Goal: Task Accomplishment & Management: Use online tool/utility

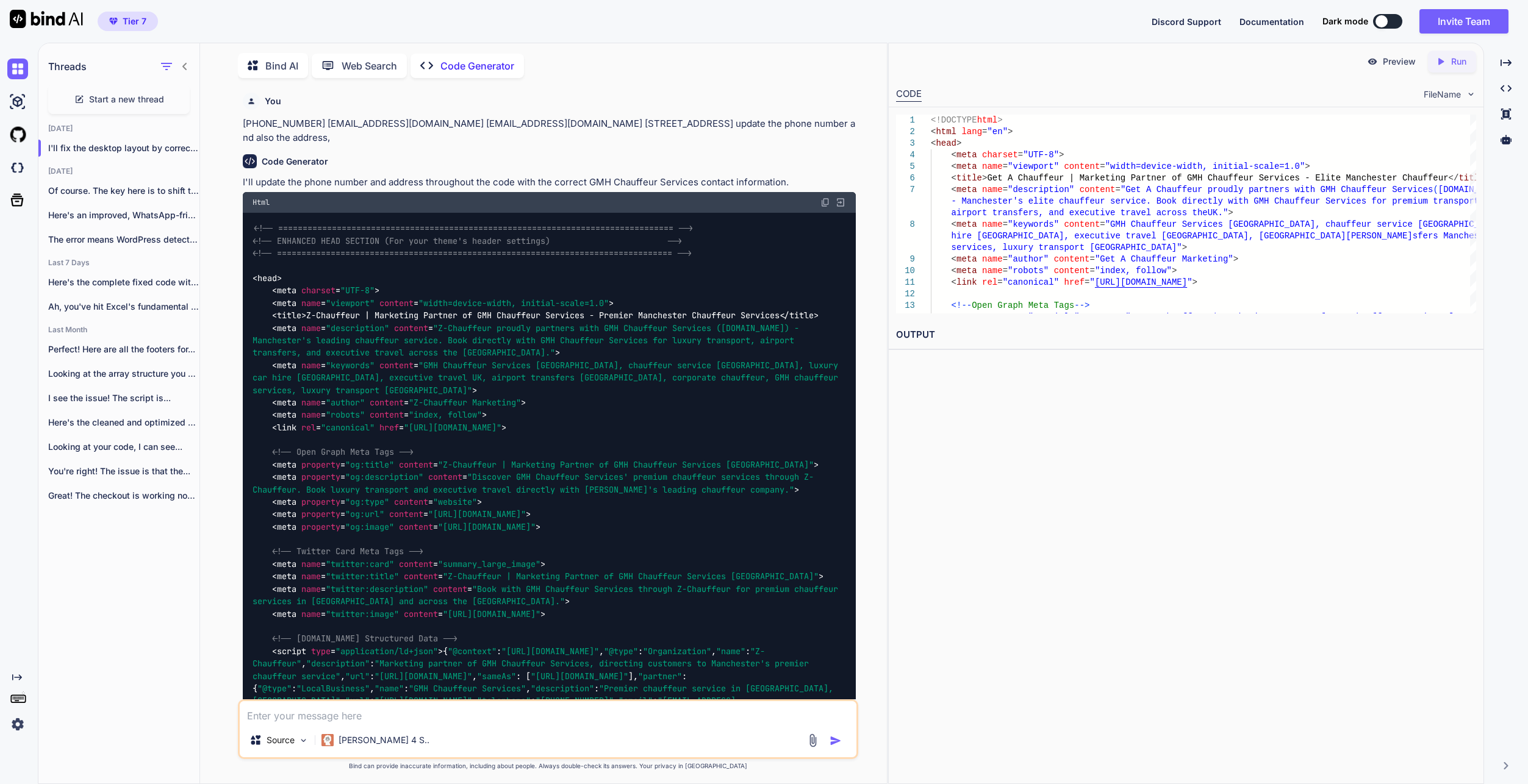
scroll to position [117353, 0]
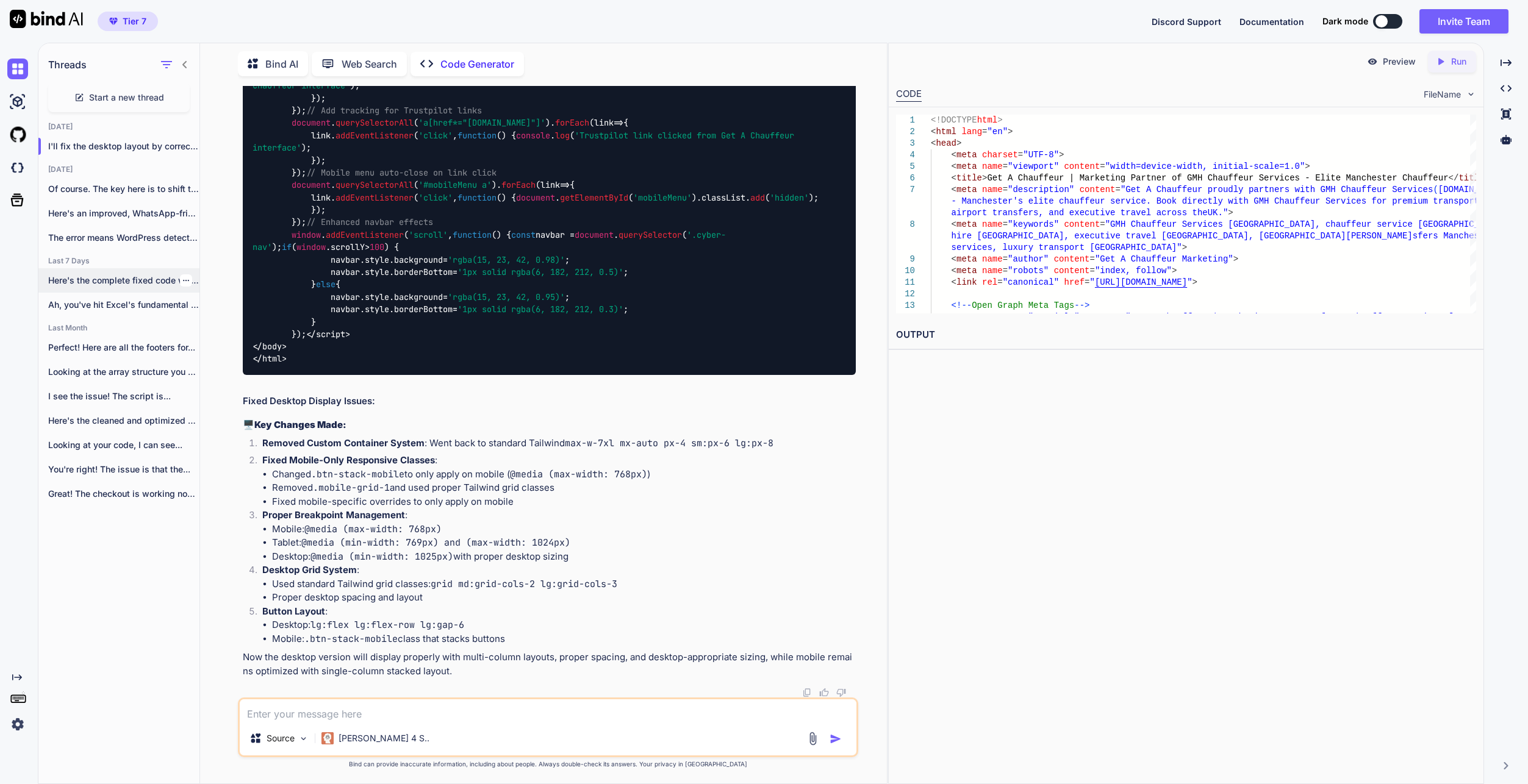
click at [145, 275] on p "Here's the complete fixed code with the..." at bounding box center [123, 280] width 151 height 12
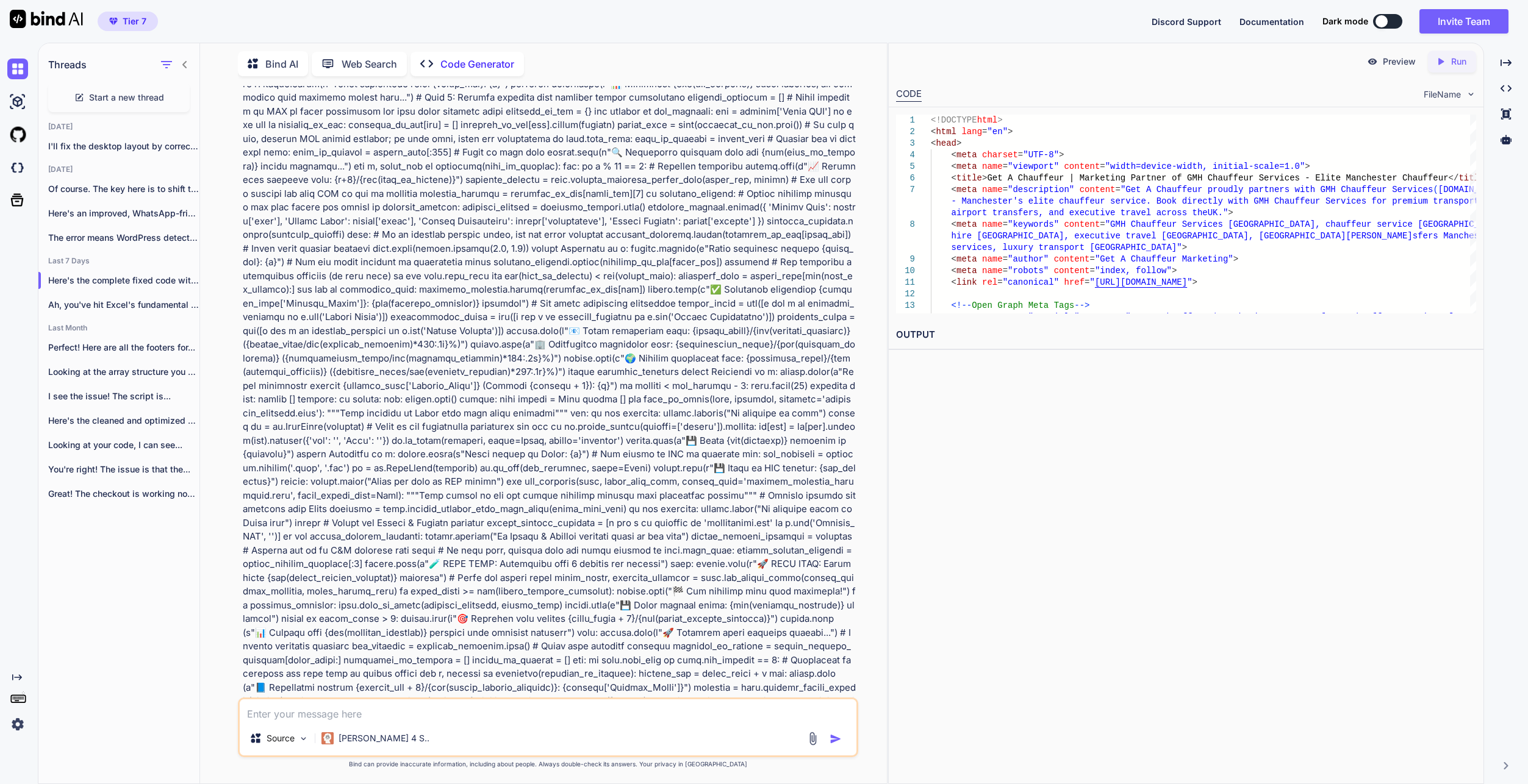
scroll to position [44756, 0]
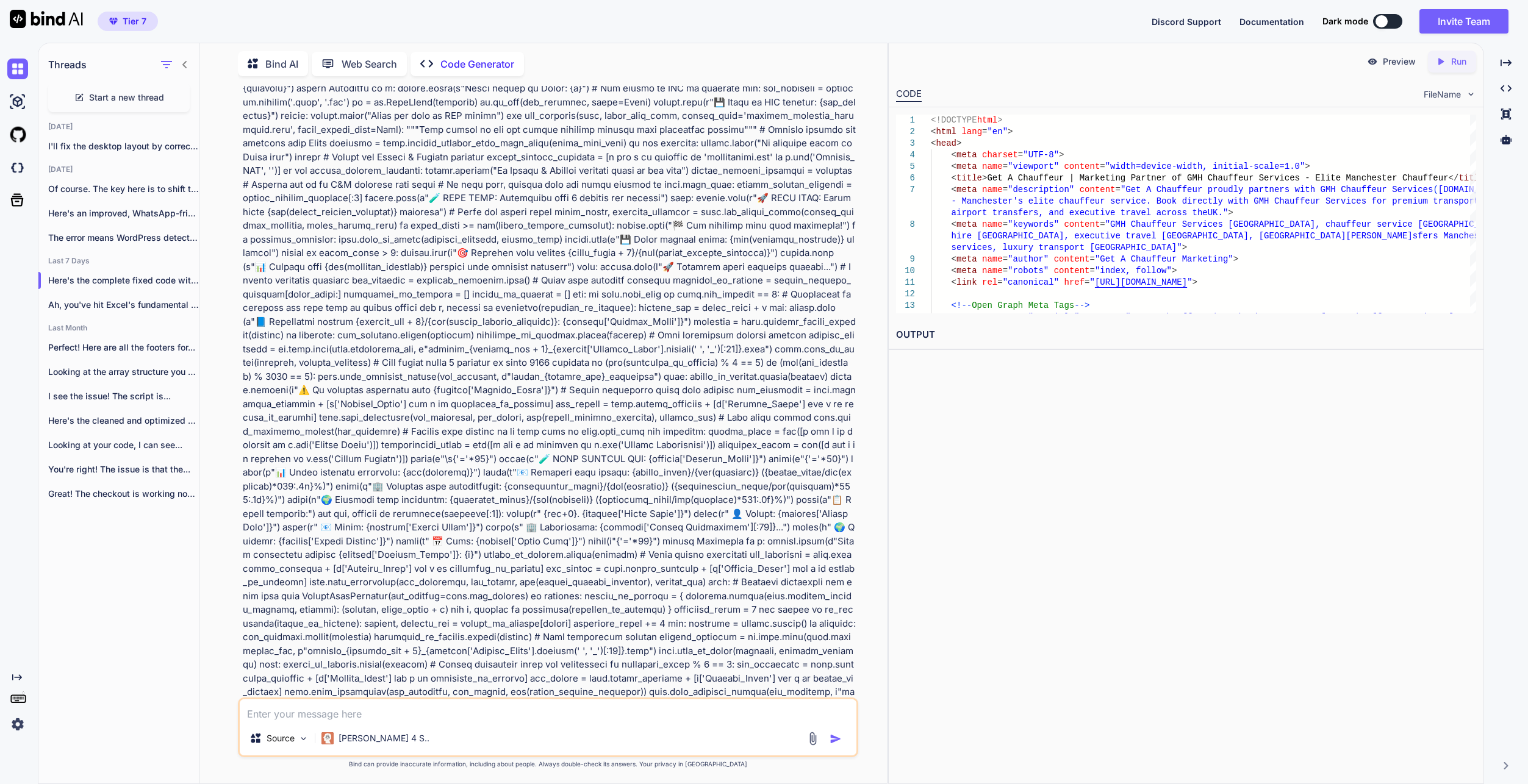
click at [158, 97] on span "Start a new thread" at bounding box center [126, 97] width 75 height 12
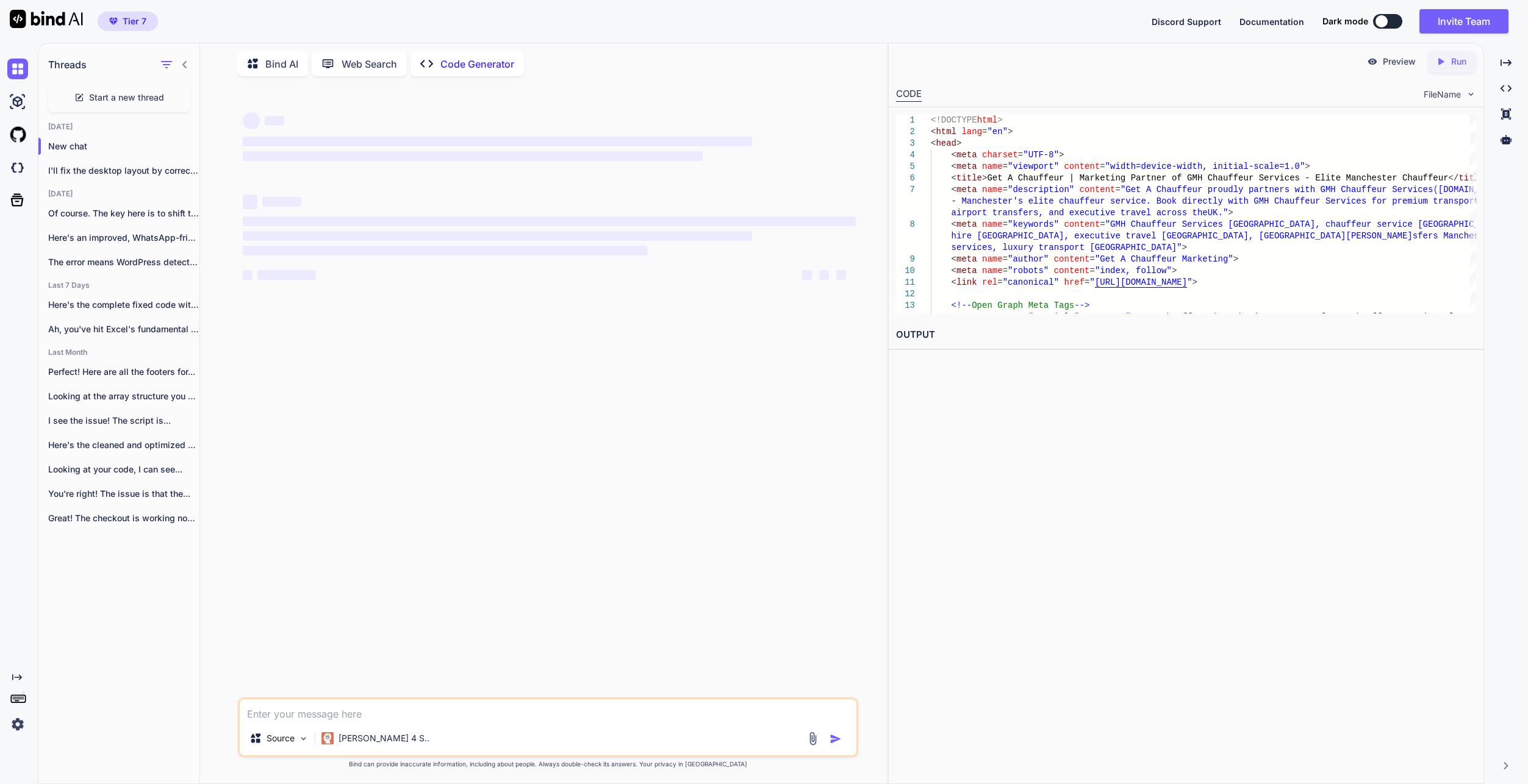
click at [392, 711] on textarea at bounding box center [548, 711] width 617 height 22
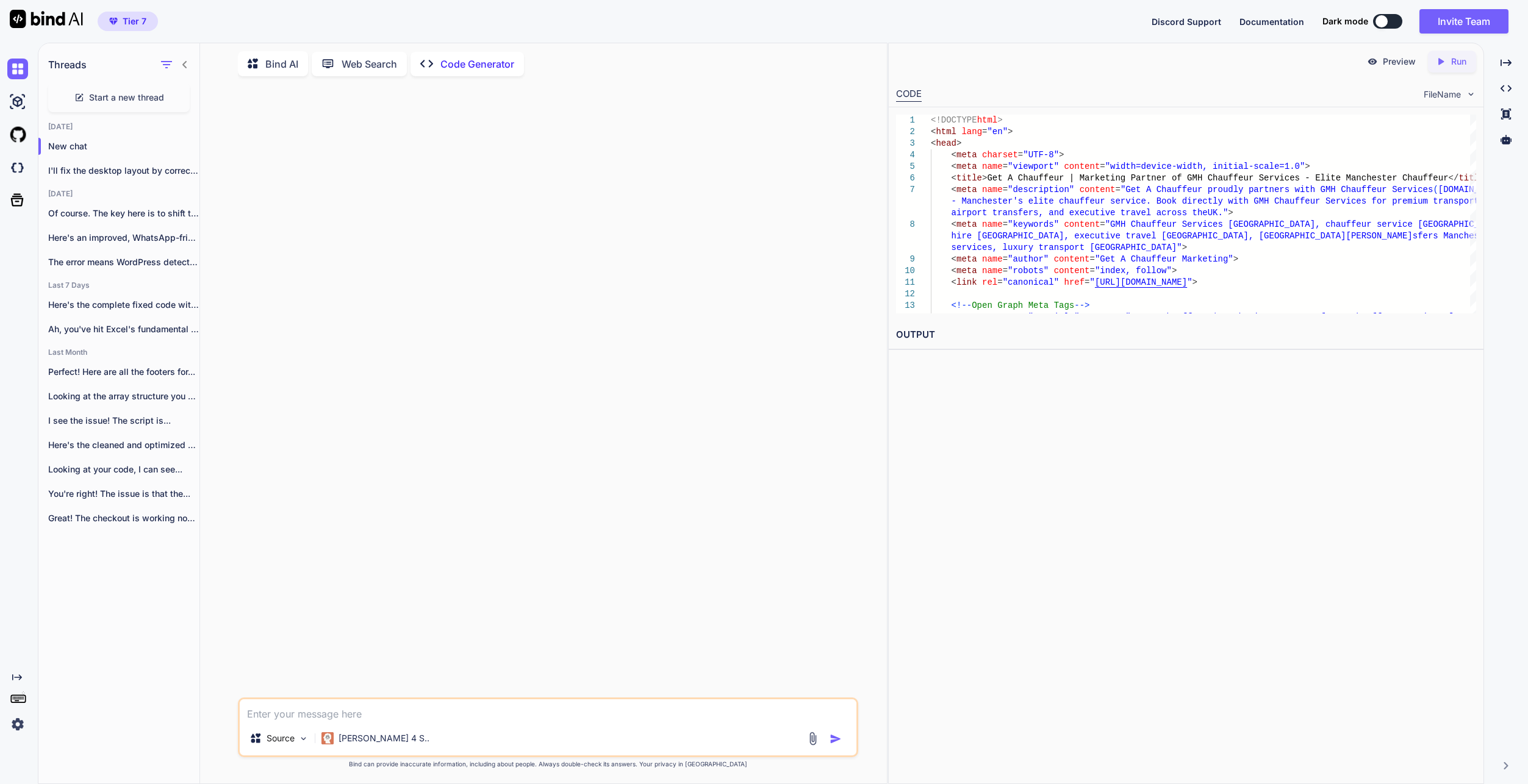
click at [478, 719] on textarea at bounding box center [548, 711] width 617 height 22
paste textarea "loremi dolors am co adipis elitse doeius te incidi utla etdolo ma aliq enimadmi…"
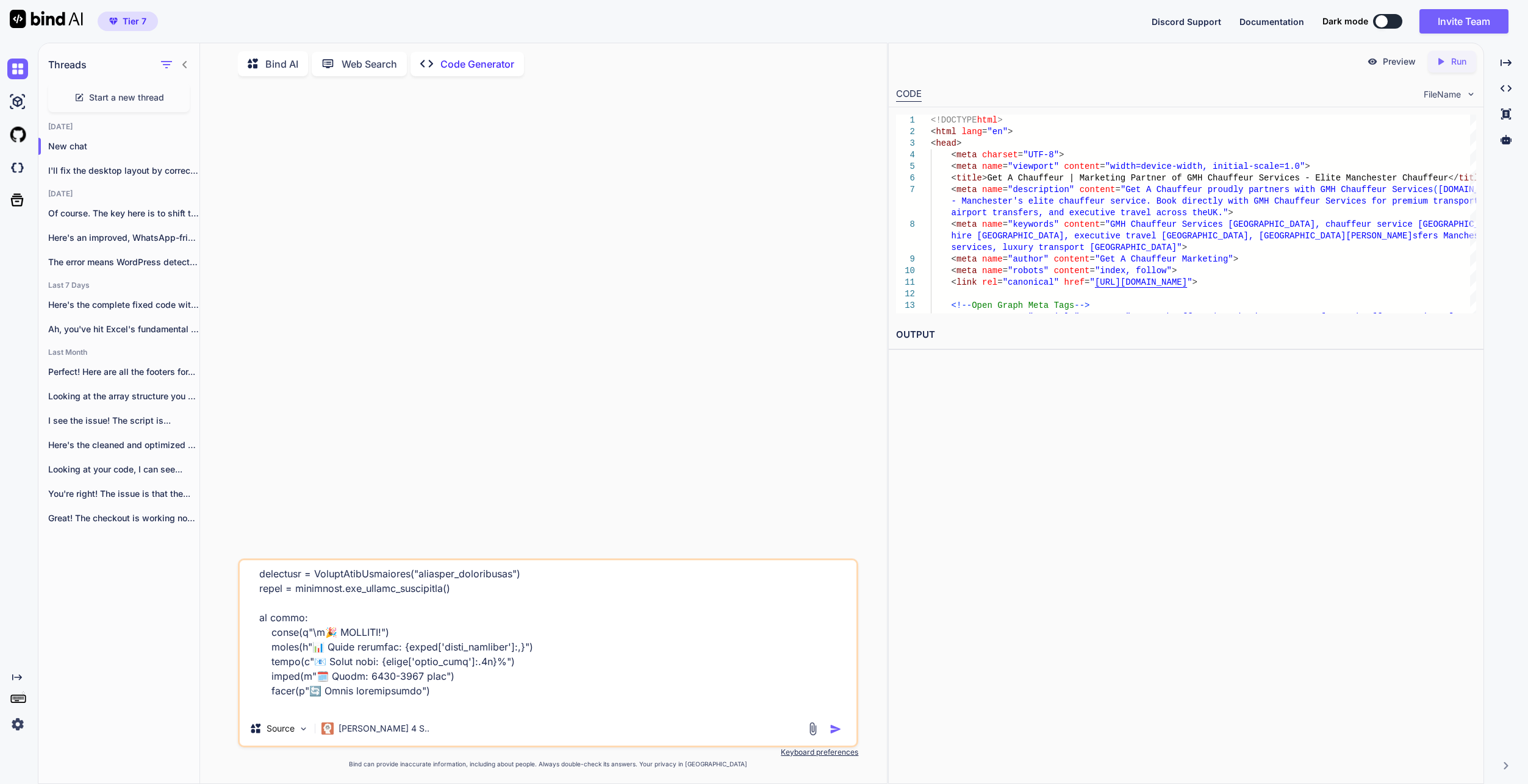
scroll to position [9046, 0]
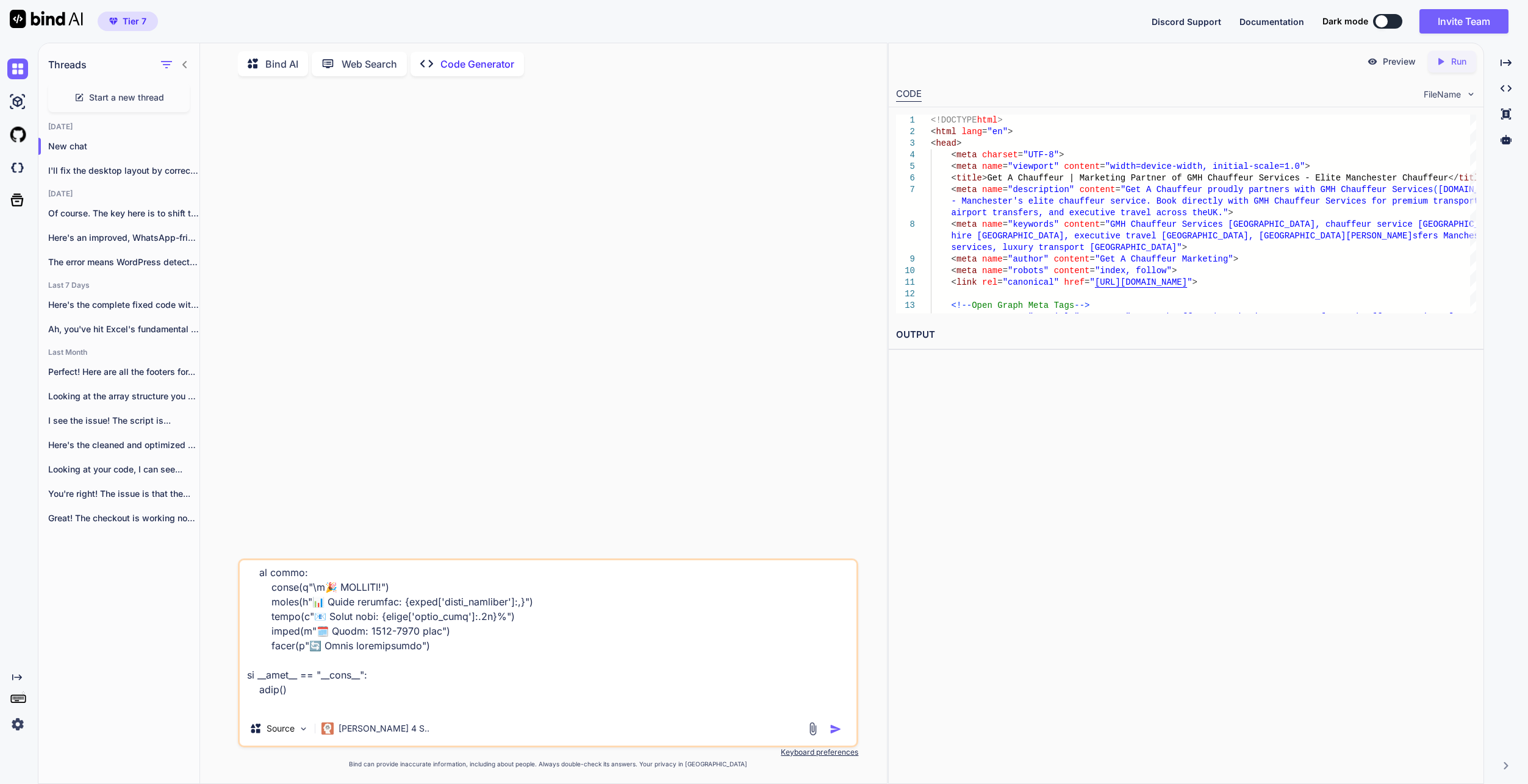
click at [449, 710] on textarea at bounding box center [548, 636] width 617 height 151
paste textarea "articles_backup_final_backup.pkl"
click at [372, 706] on textarea at bounding box center [548, 636] width 617 height 151
click at [587, 697] on textarea at bounding box center [548, 636] width 617 height 151
click at [606, 694] on textarea at bounding box center [548, 636] width 617 height 151
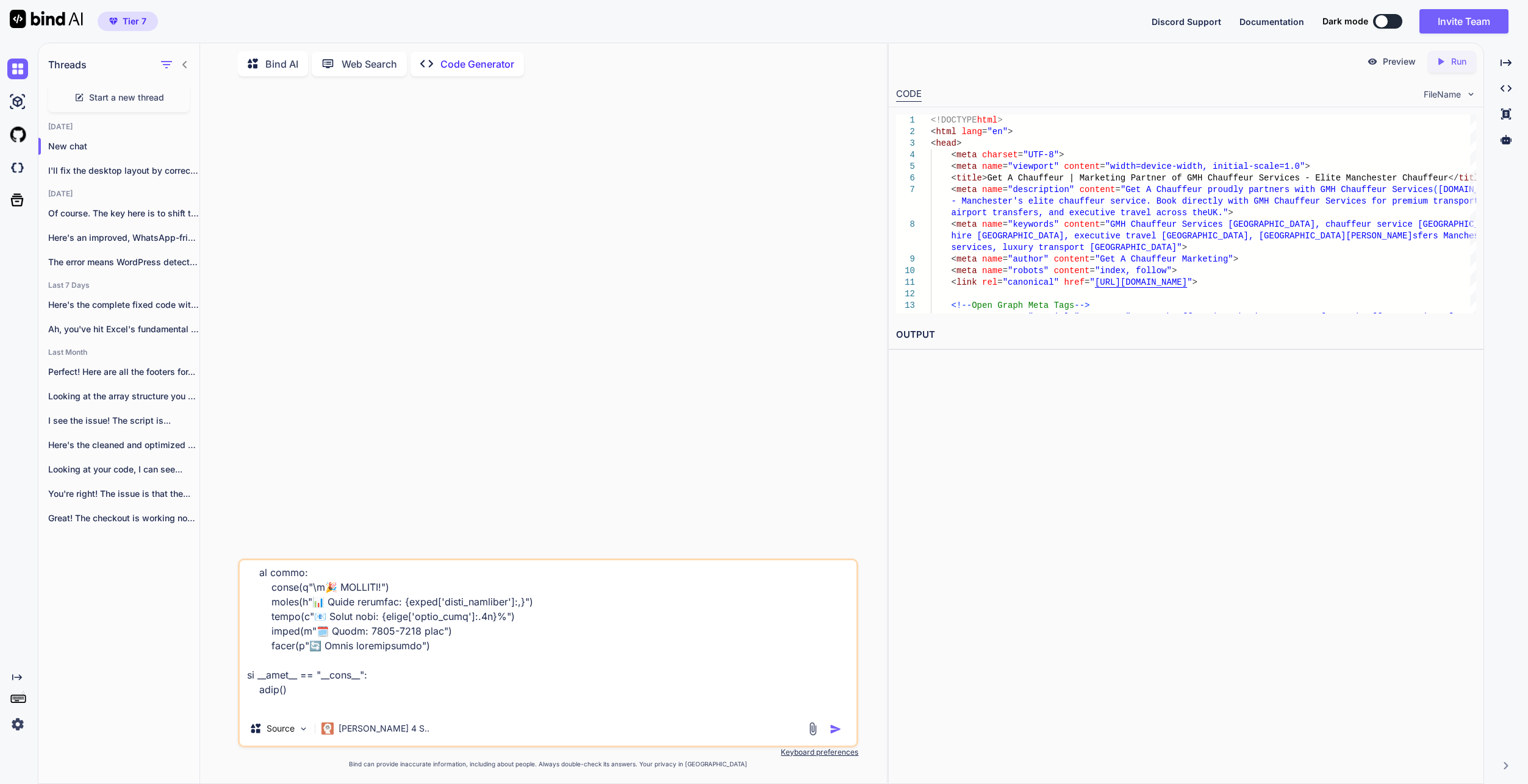
click at [666, 706] on textarea at bounding box center [548, 636] width 617 height 151
paste textarea "articles_backup.pkl"
type textarea "loremi dolors am co adipis elitse doeius te incidi utla etdolo ma aliq enimadmi…"
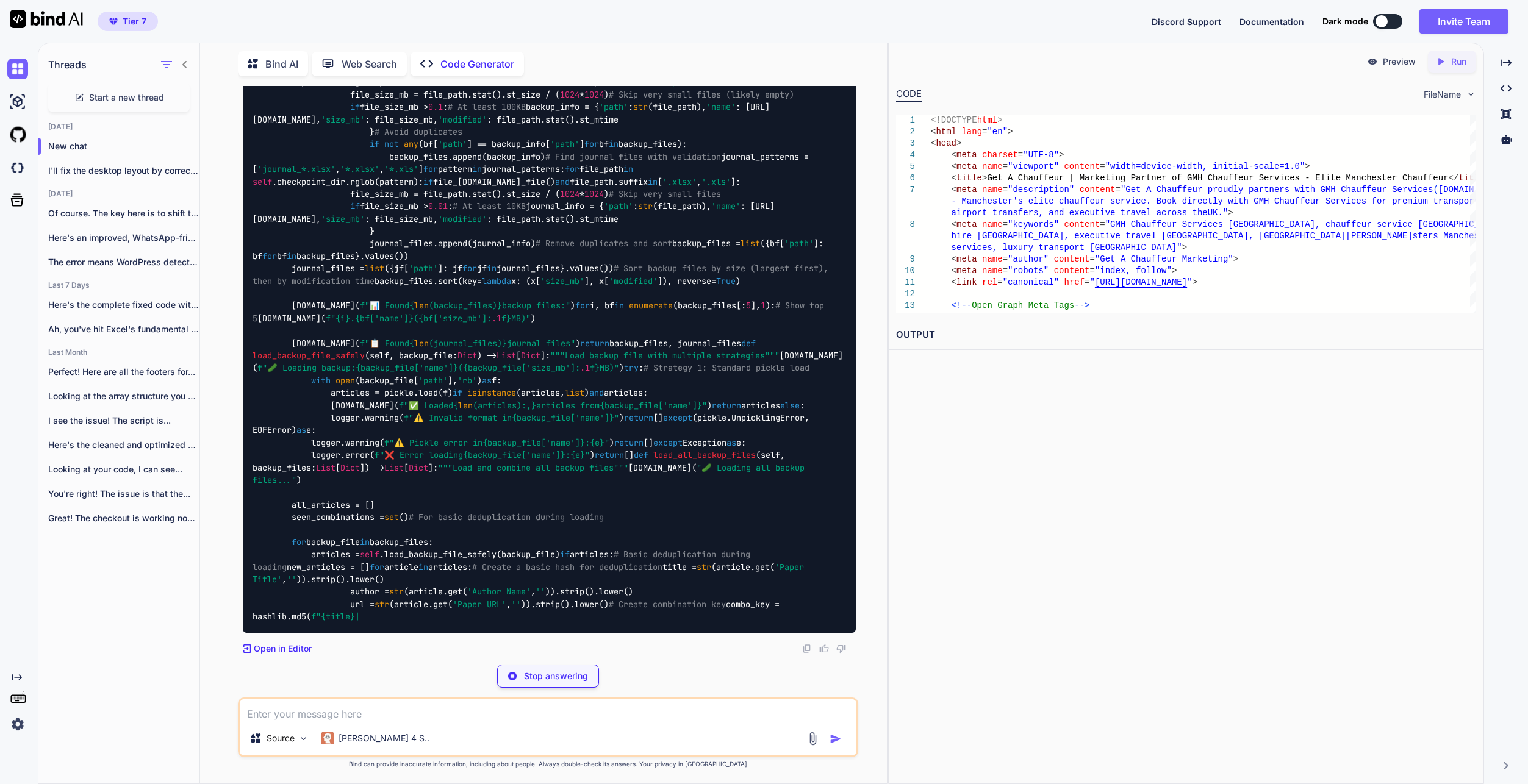
scroll to position [3082, 0]
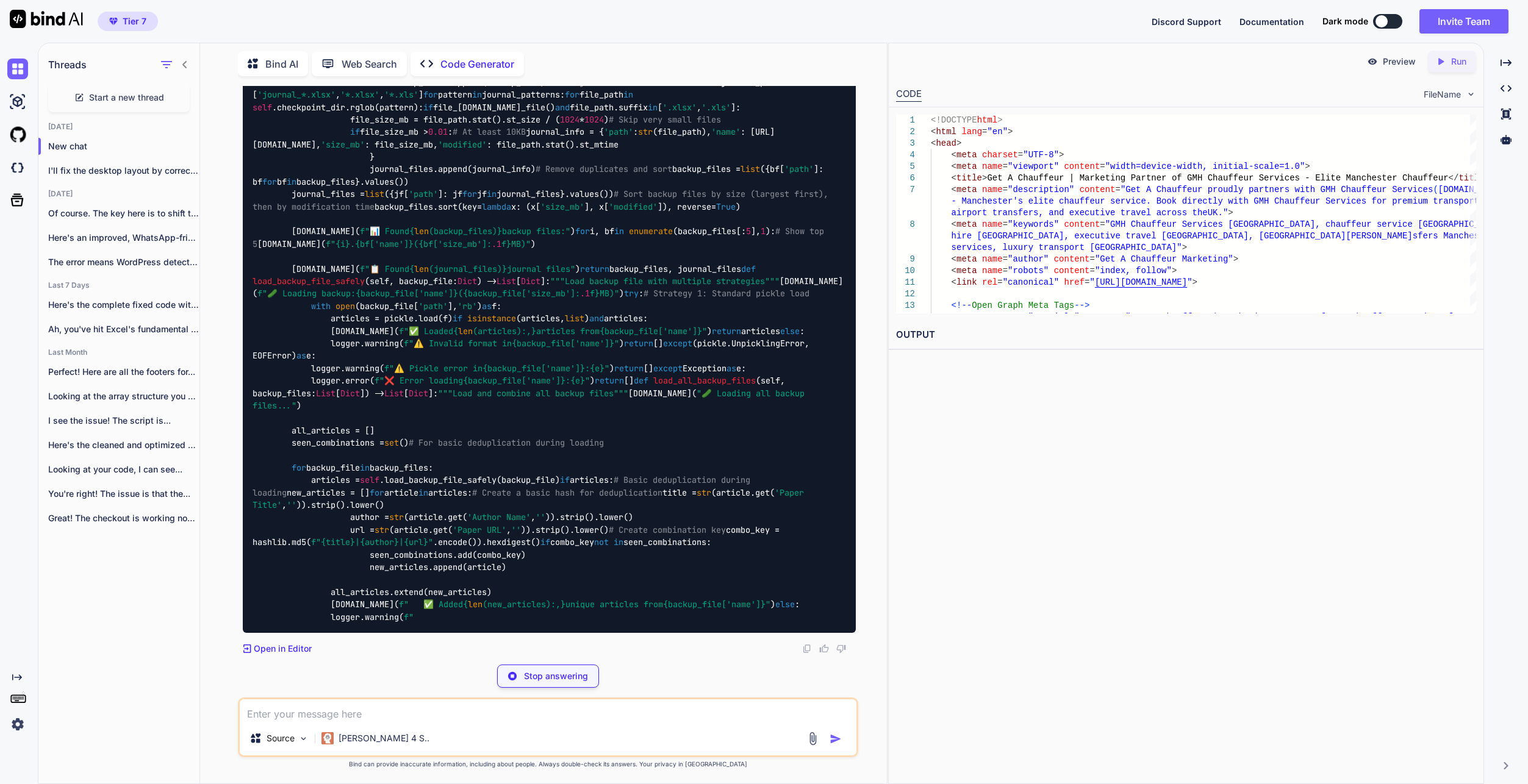
click at [361, 711] on textarea at bounding box center [548, 711] width 617 height 22
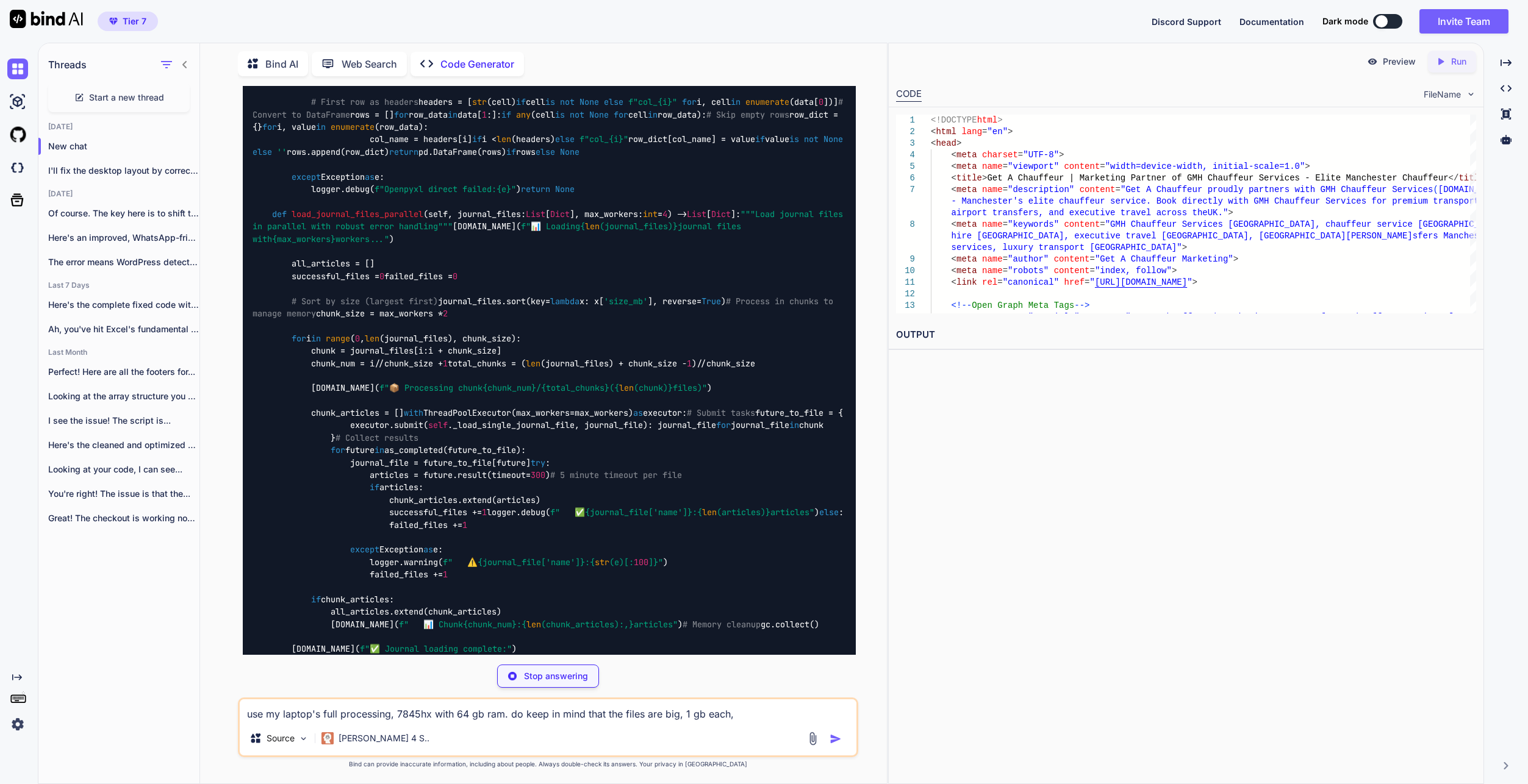
type textarea "use my laptop's full processing, 7845hx with 64 gb ram. do keep in mind that th…"
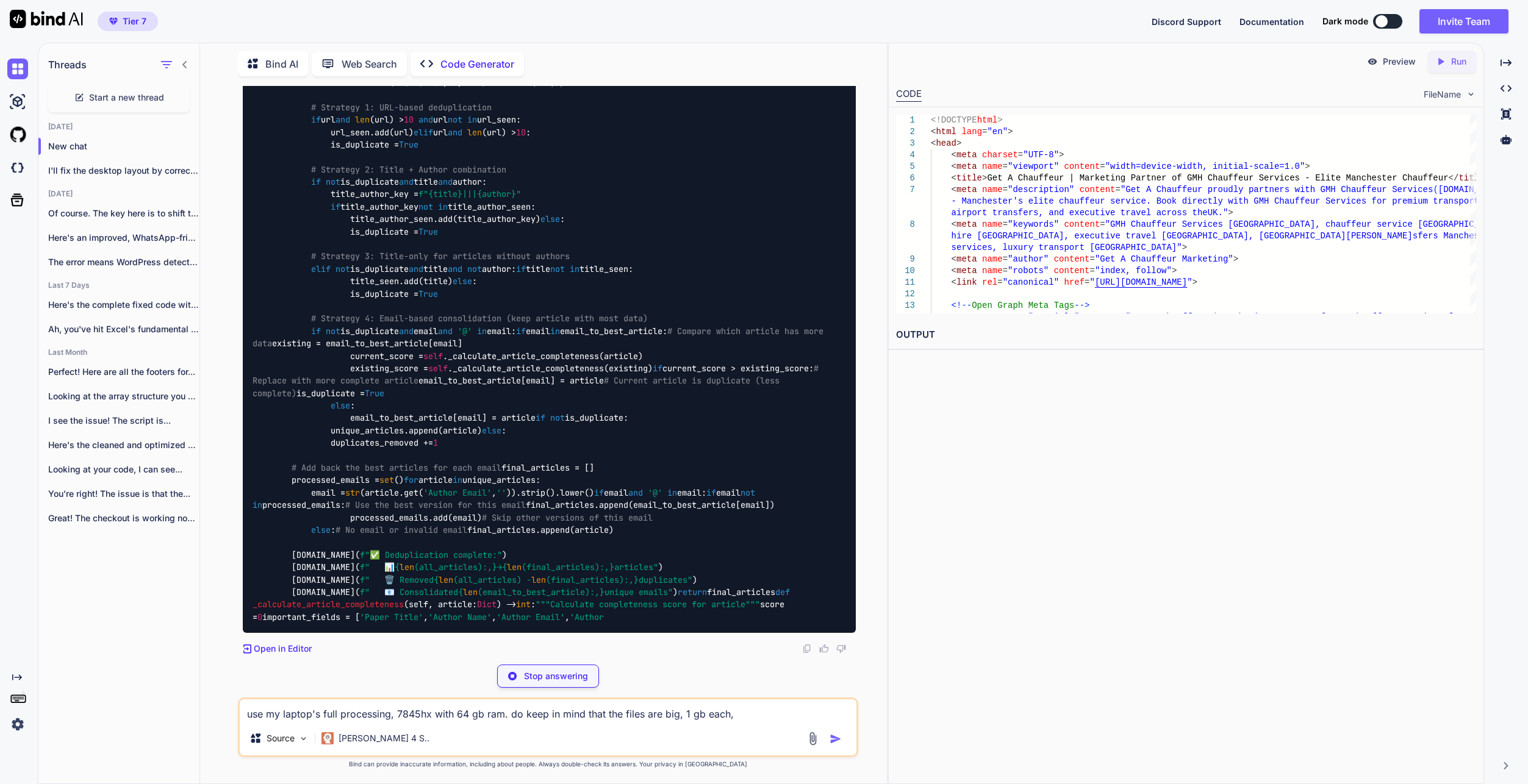
scroll to position [6452, 0]
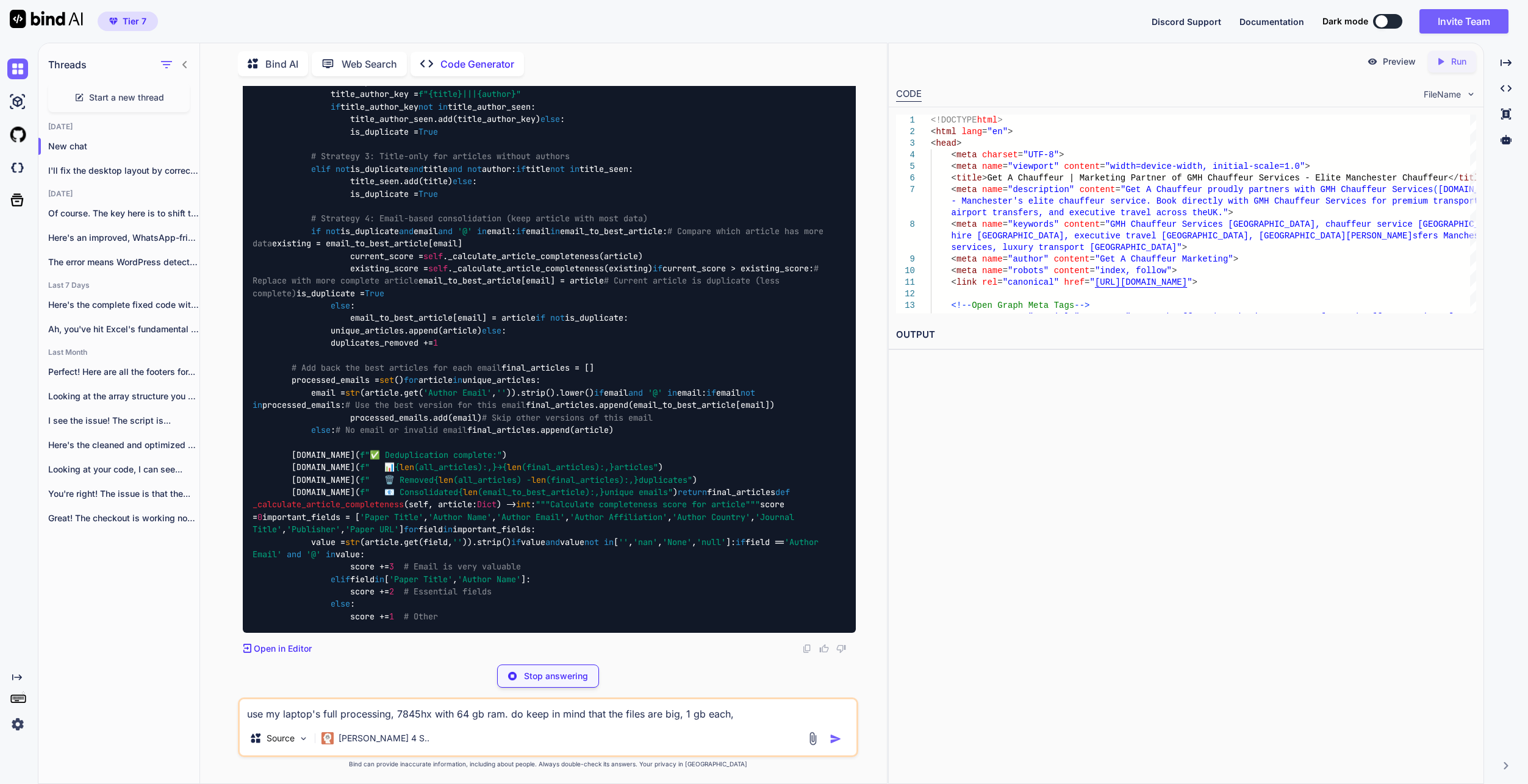
click at [777, 716] on textarea "use my laptop's full processing, 7845hx with 64 gb ram. do keep in mind that th…" at bounding box center [548, 711] width 617 height 22
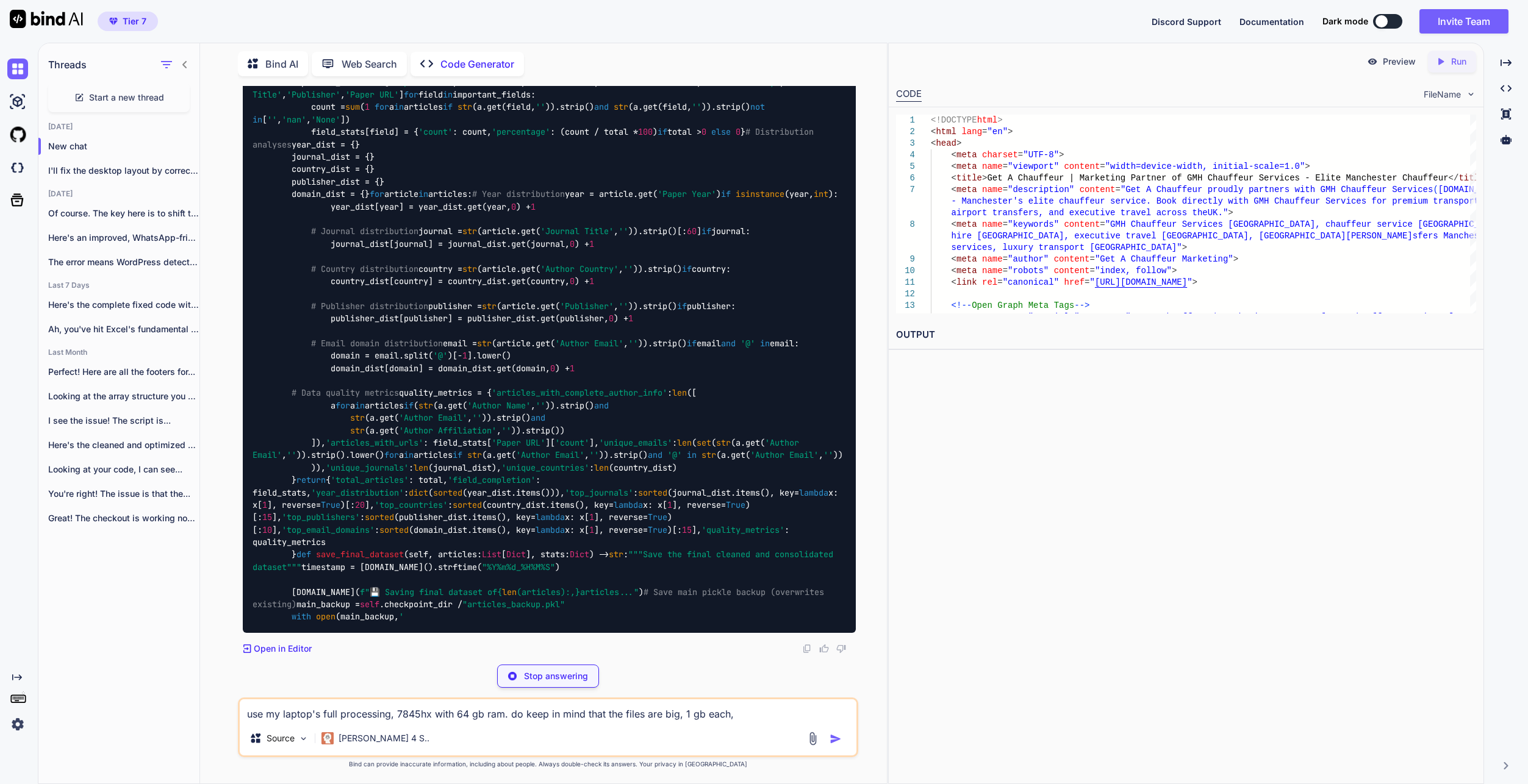
scroll to position [9087, 0]
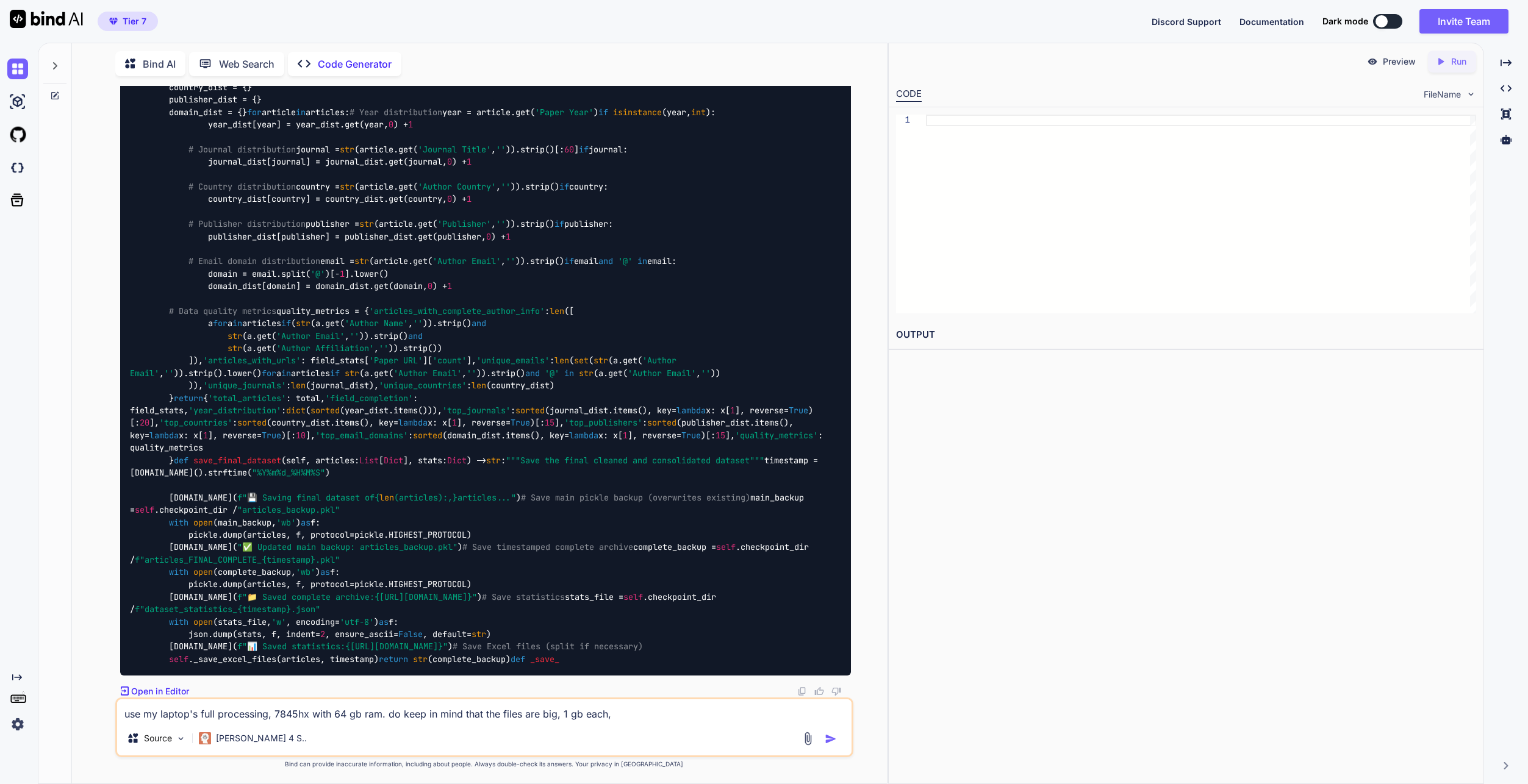
scroll to position [9017, 0]
click at [683, 708] on textarea "use my laptop's full processing, 7845hx with 64 gb ram. do keep in mind that th…" at bounding box center [484, 711] width 734 height 22
type textarea "x"
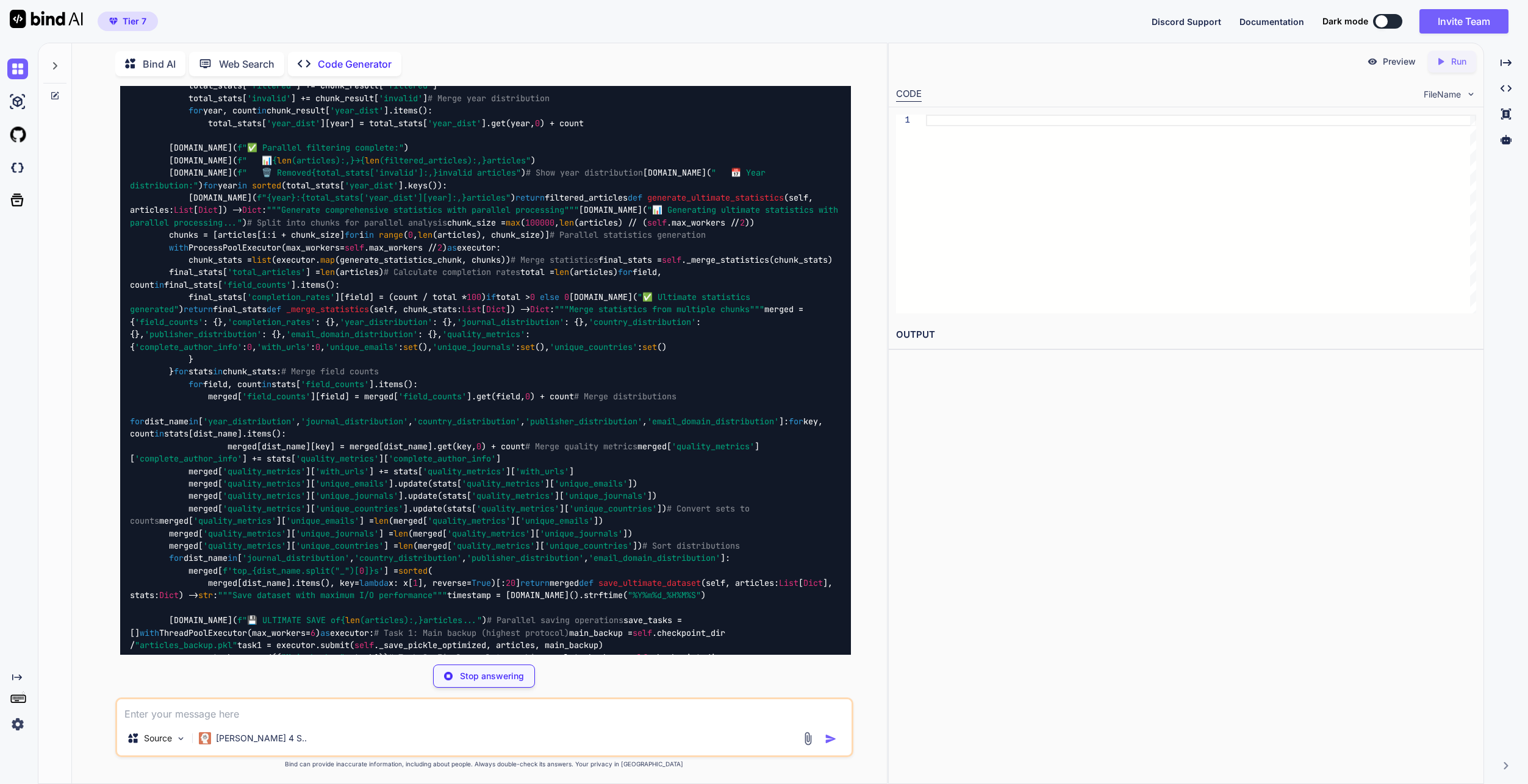
scroll to position [9620, 0]
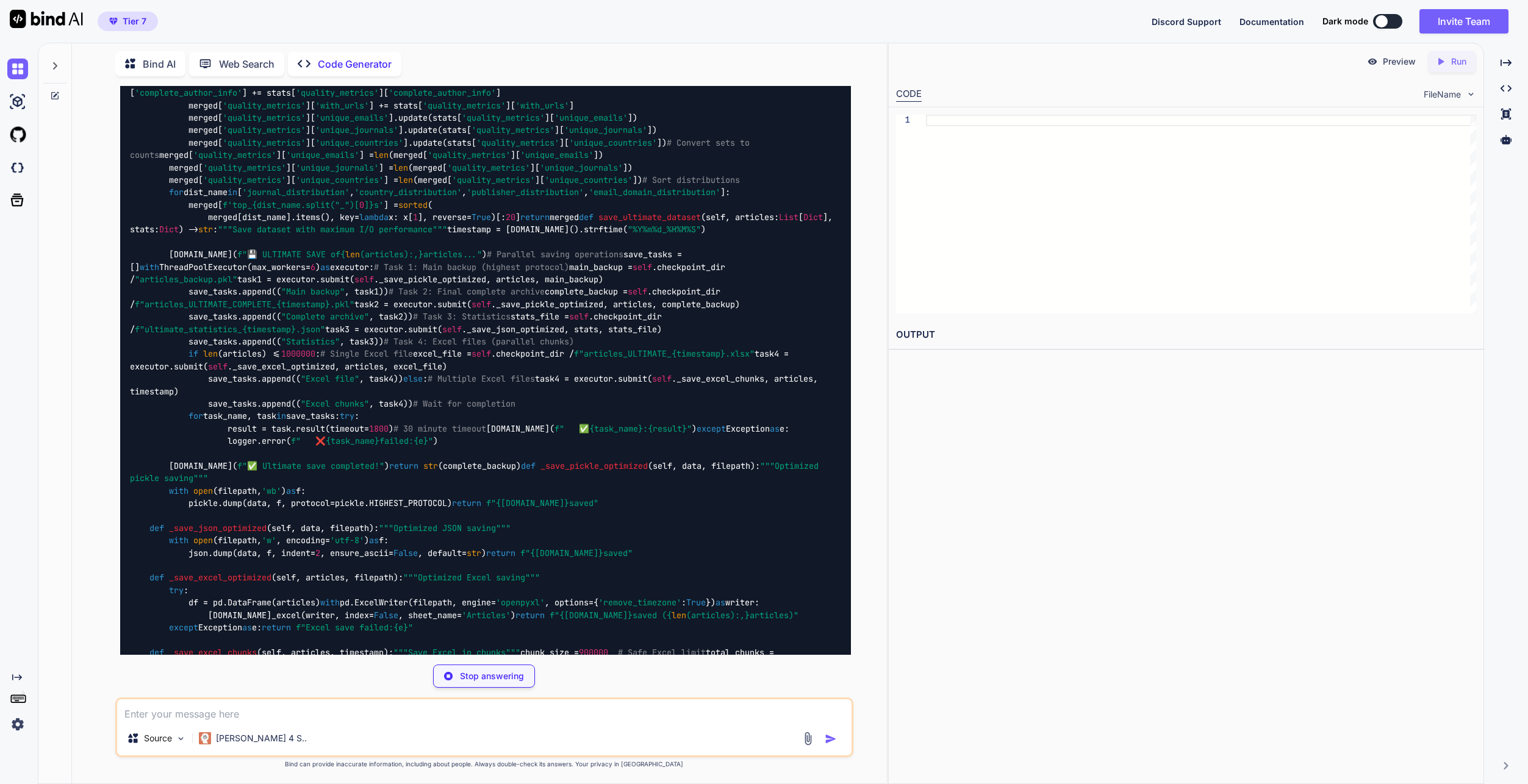
type textarea "x"
type textarea "# Set multiprocessing start method for Windows compatibility if hasattr(mp, 'se…"
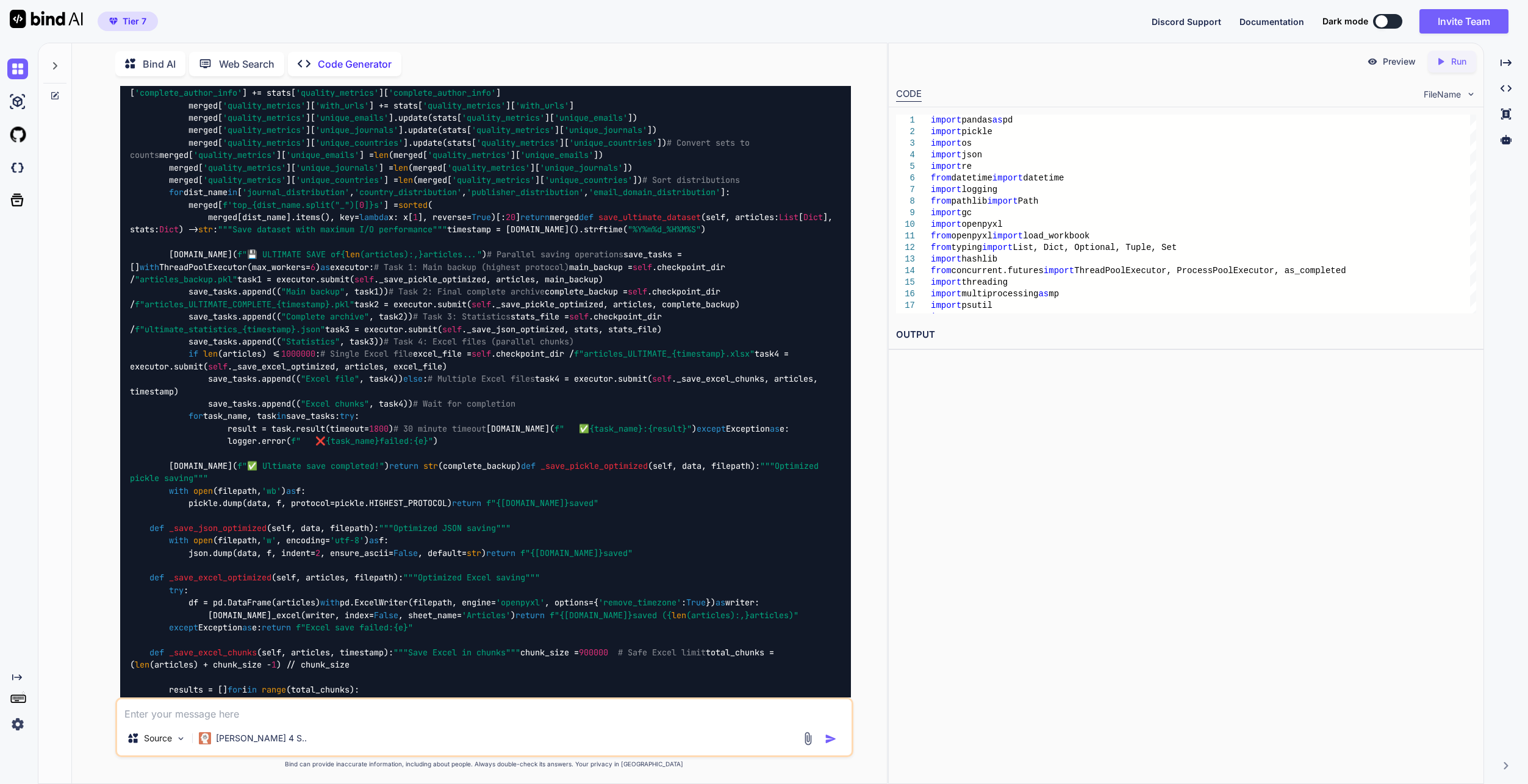
click at [505, 718] on textarea at bounding box center [484, 711] width 734 height 22
paste textarea "--- Logging error --- Traceback (most recent call last): File "C:\Users\taqim\A…"
type textarea "--- Logging error --- Traceback (most recent call last): File "C:\Users\taqim\A…"
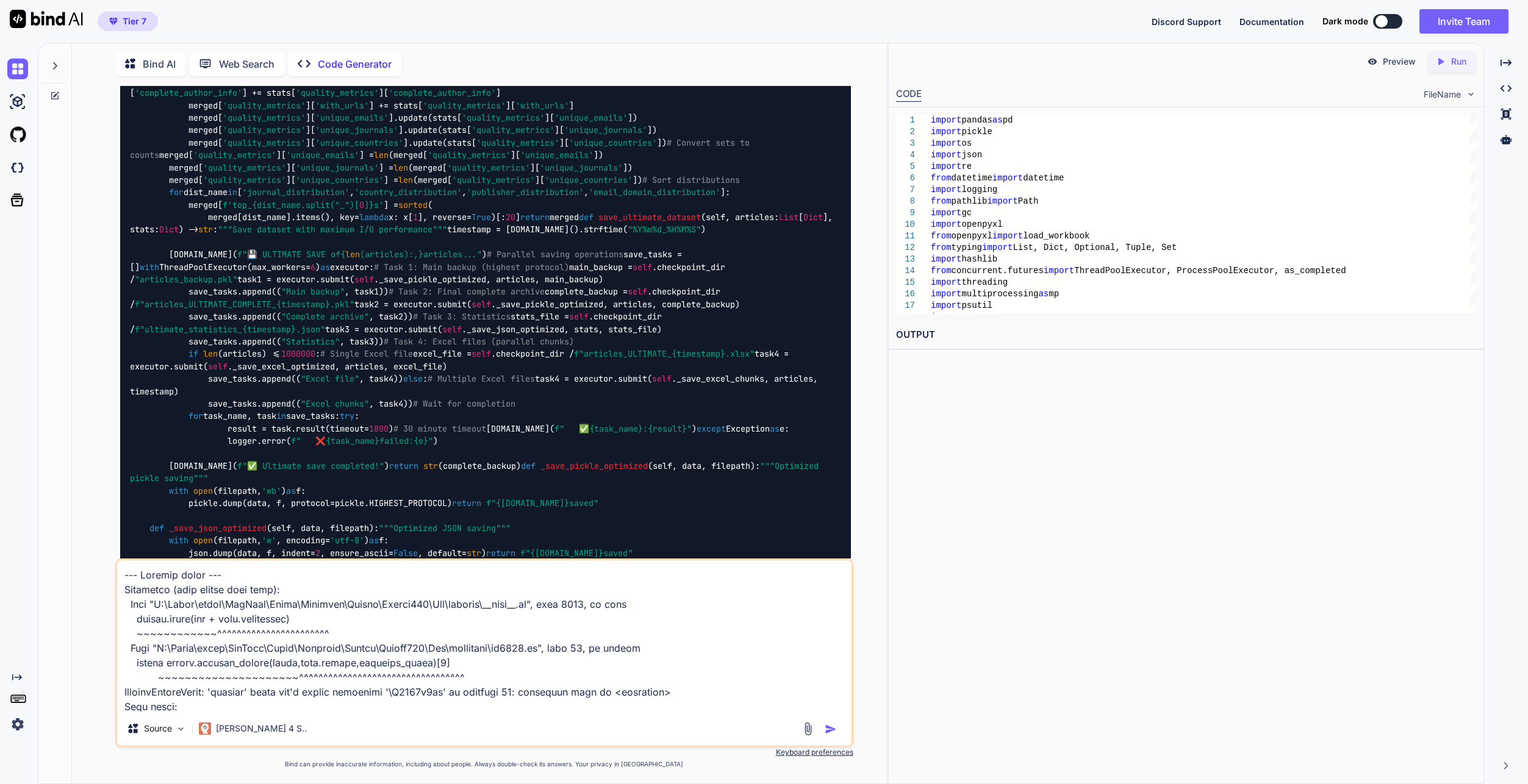
scroll to position [1070, 0]
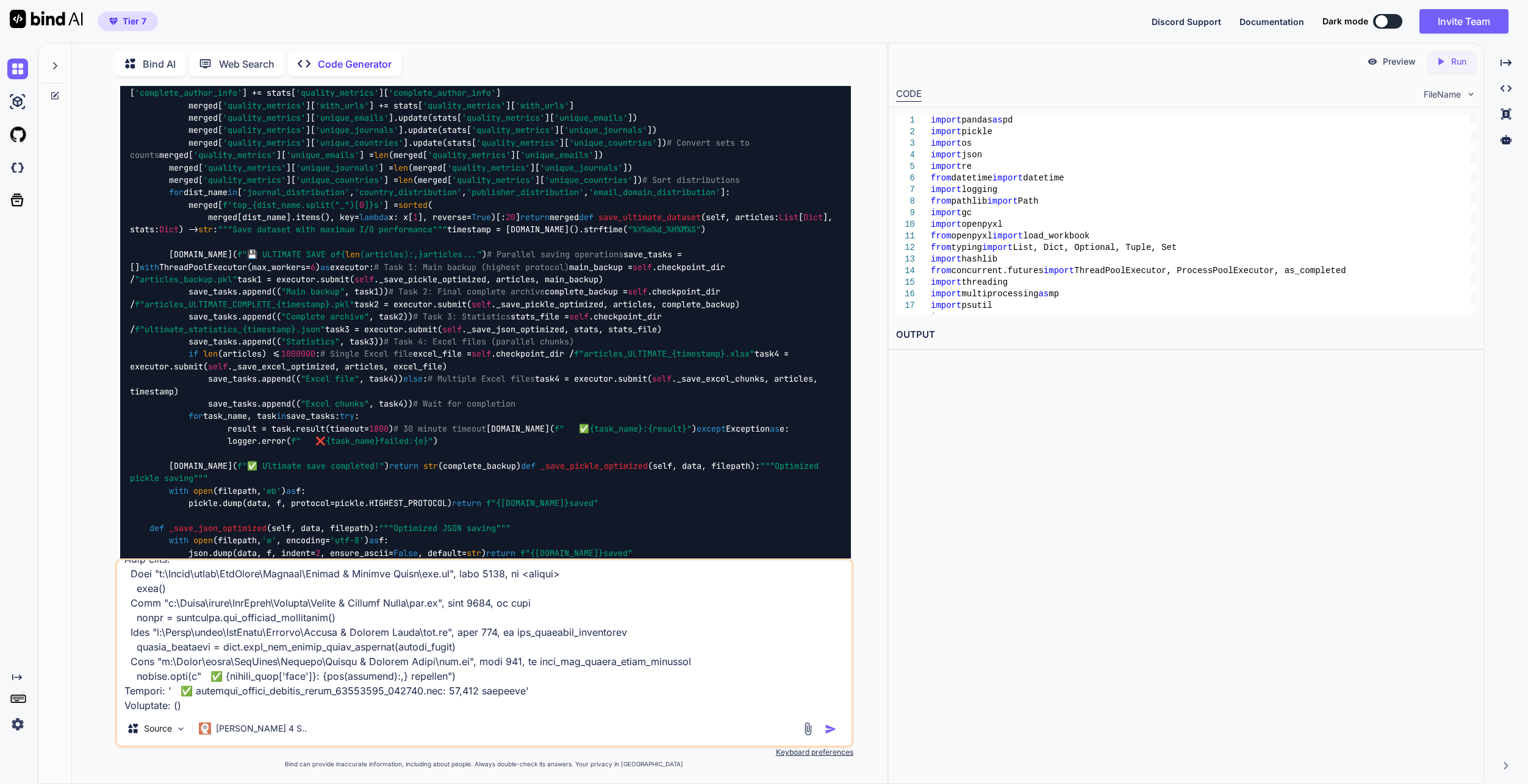
type textarea "x"
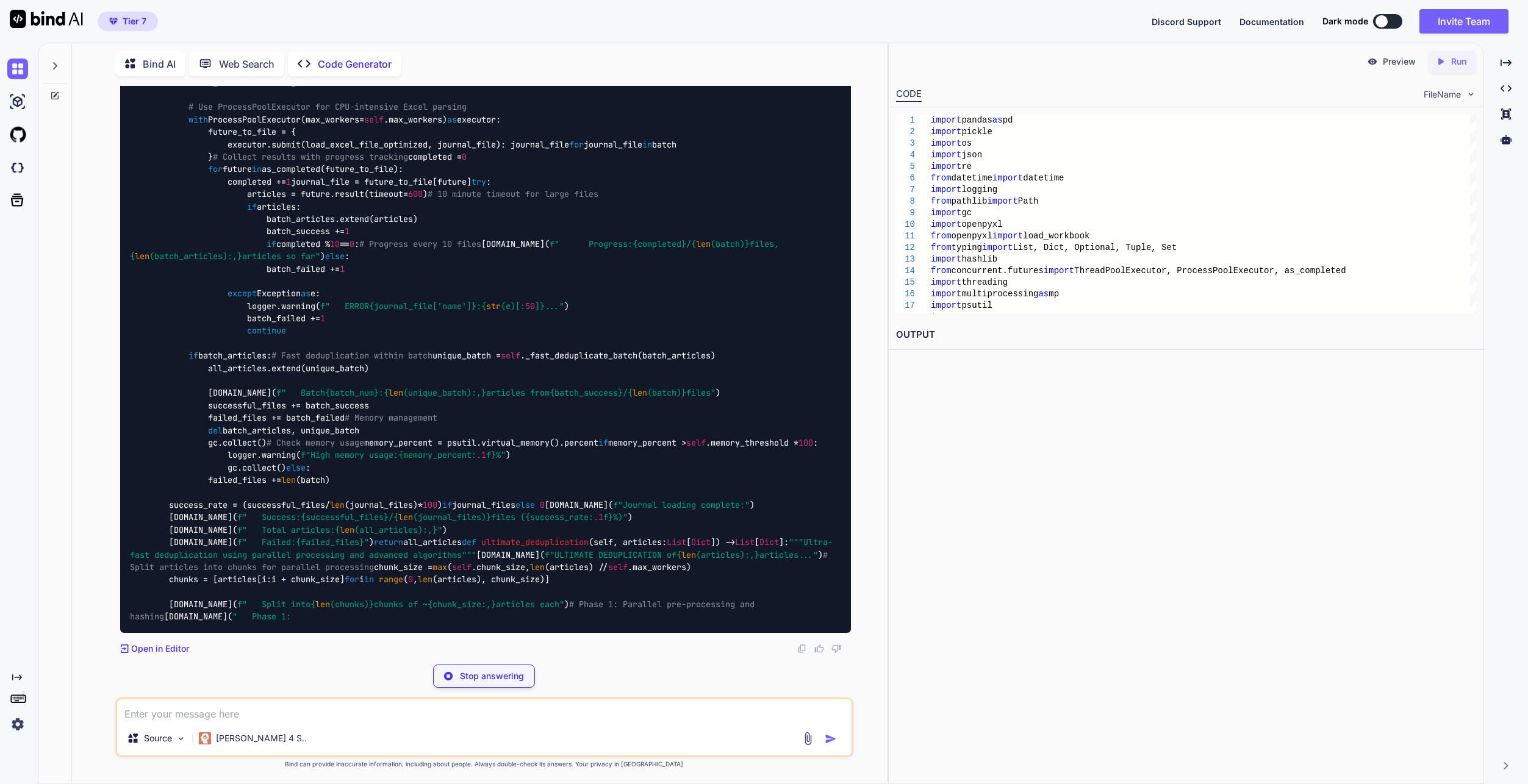
scroll to position [28347, 0]
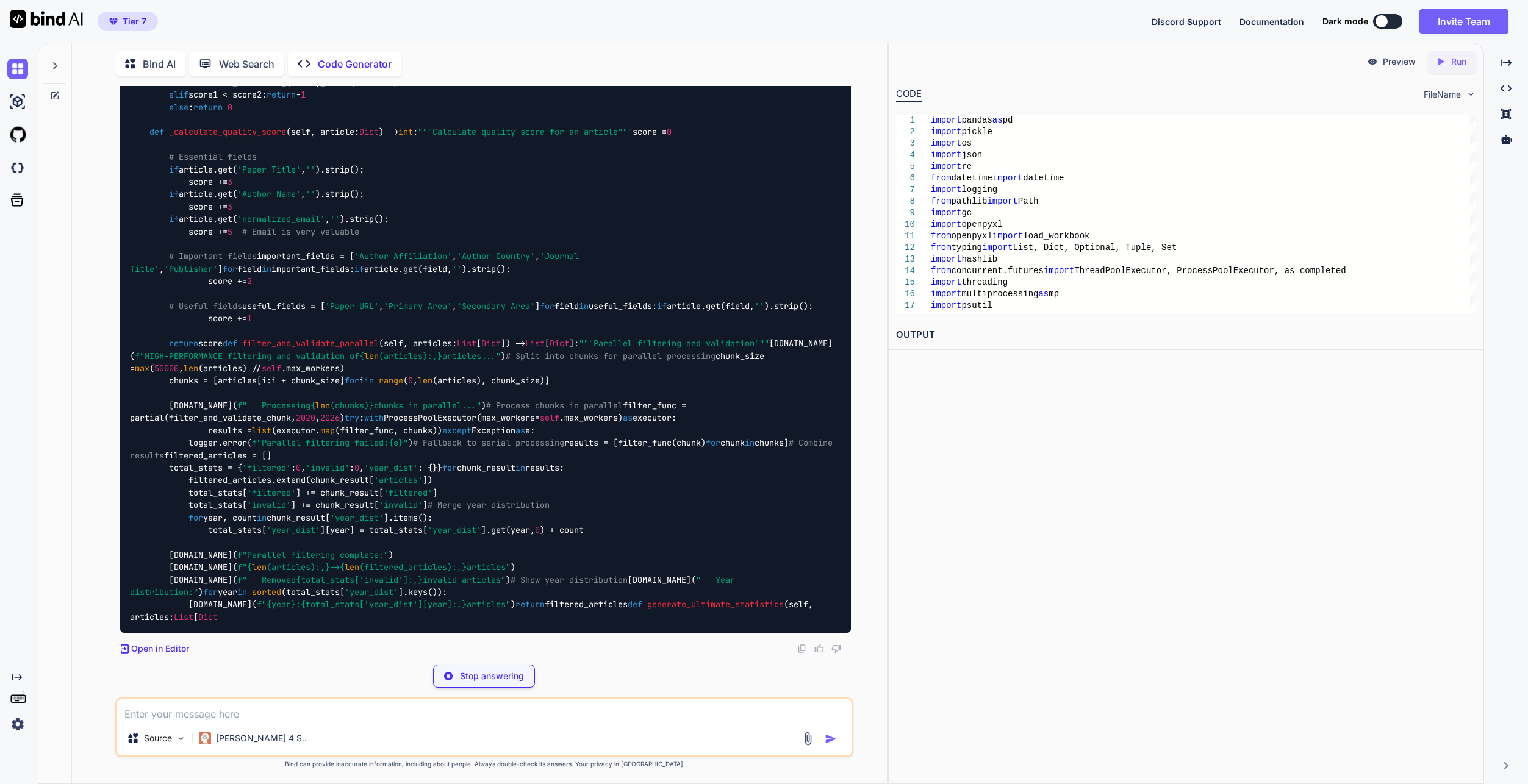
click at [1100, 625] on div "Preview Created with Pixso. Run CODE FileName 1 2 3 4 5 6 7 8 9 10 11 12 13 14 …" at bounding box center [1185, 413] width 596 height 742
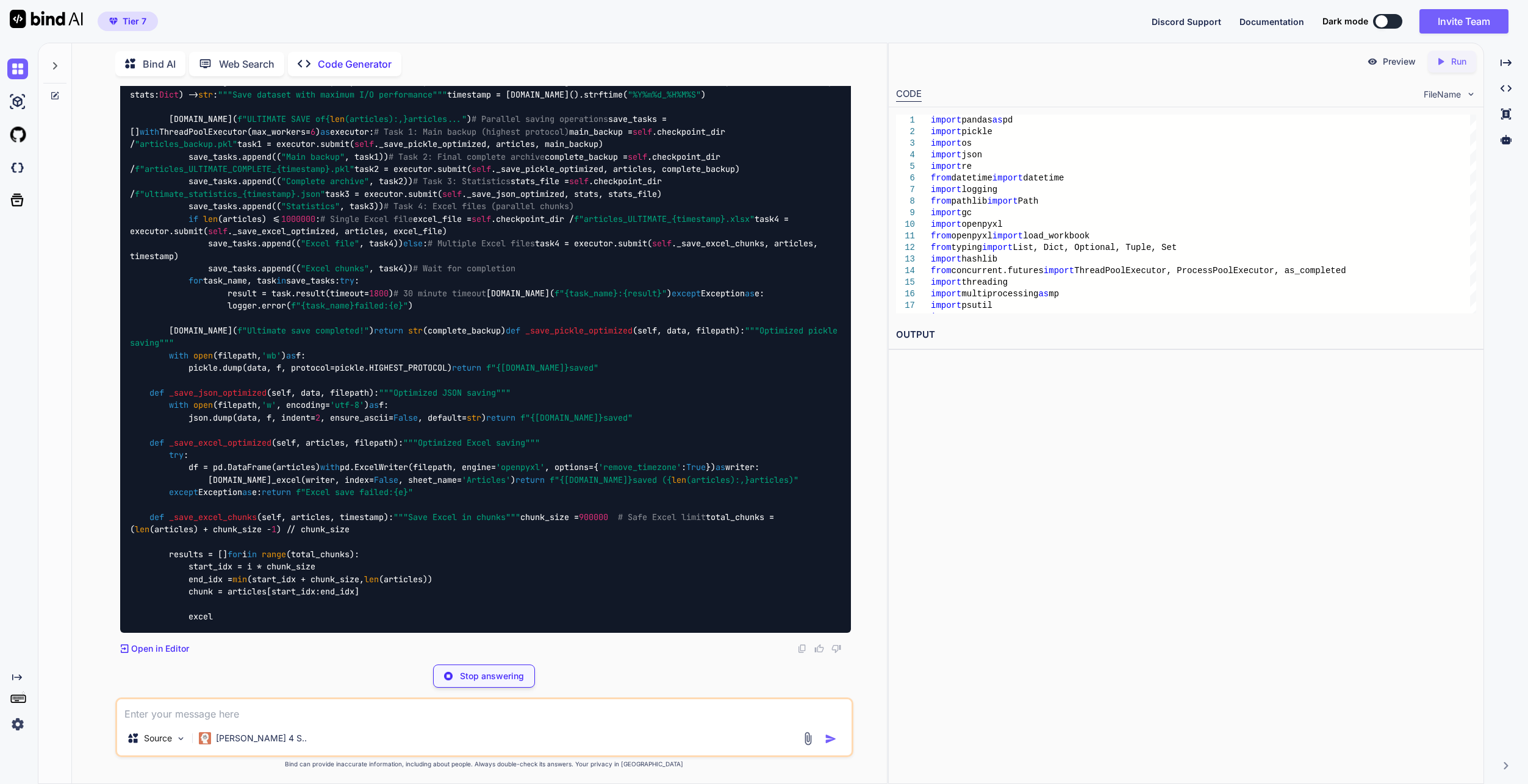
scroll to position [32698, 0]
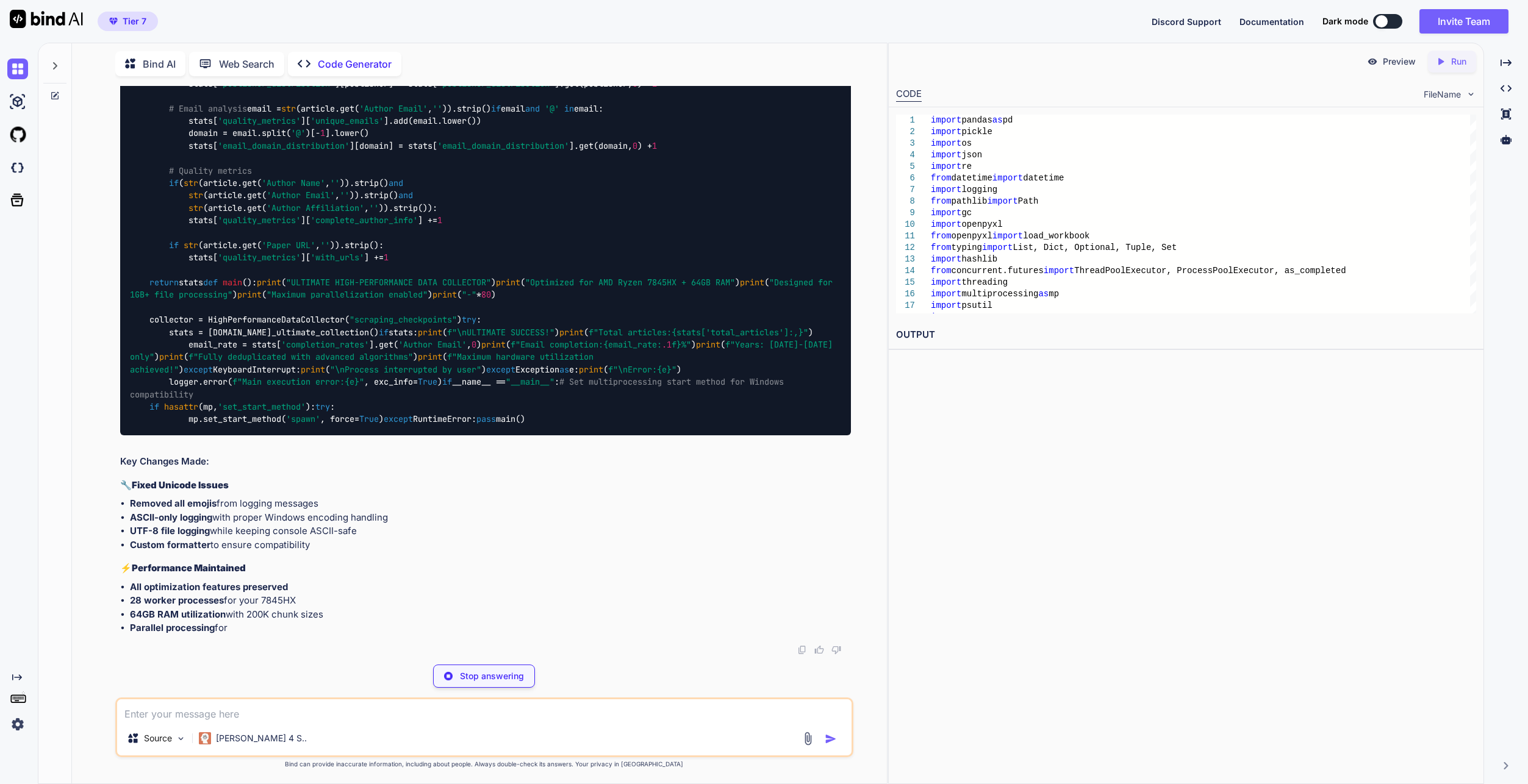
type textarea "x"
type textarea "mp.set_start_method('spawn', force=True) except RuntimeError: pass main()"
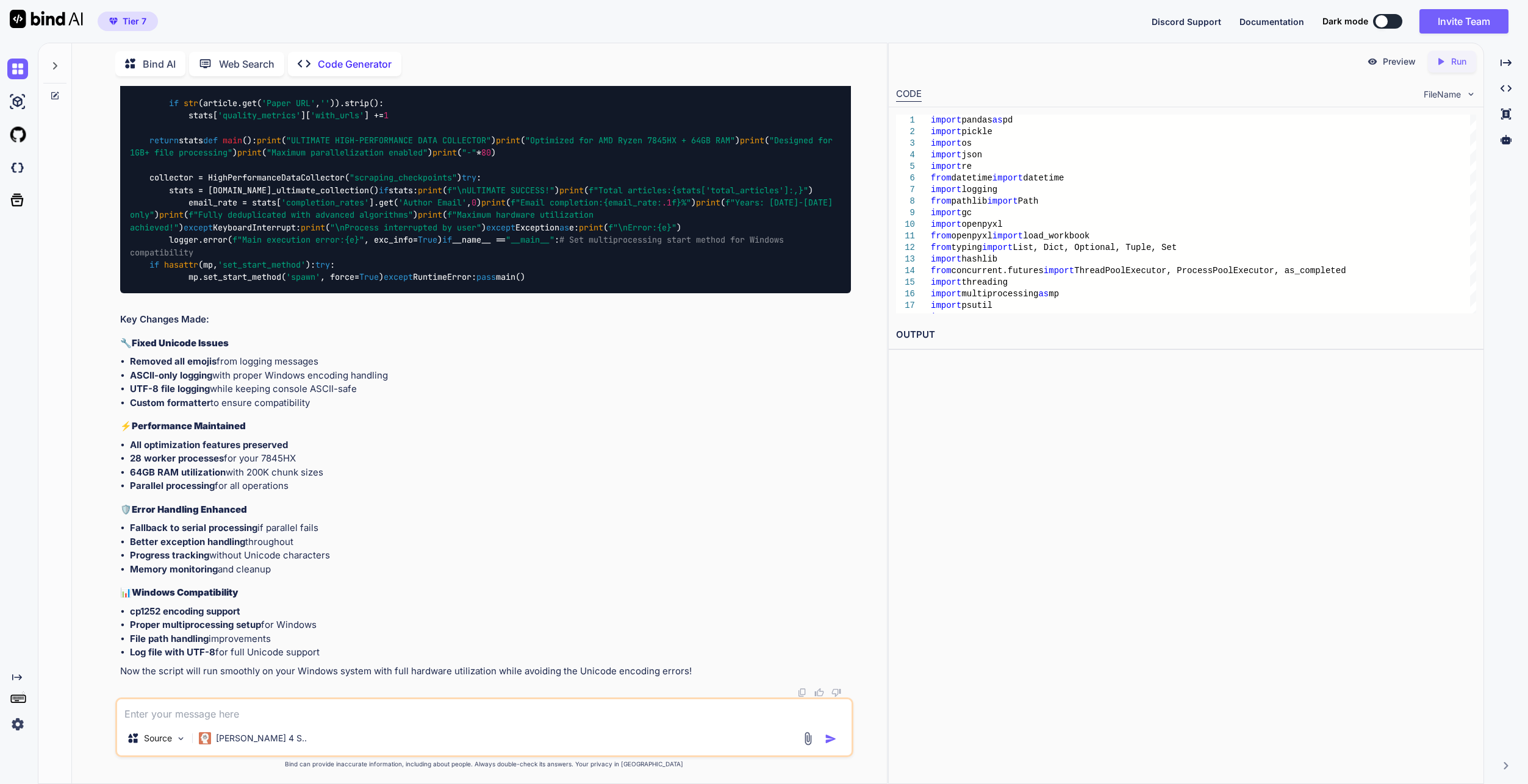
click at [51, 319] on div at bounding box center [55, 413] width 34 height 742
click at [516, 523] on li "Fallback to serial processing if parallel fails" at bounding box center [491, 528] width 721 height 14
